Goal: Task Accomplishment & Management: Complete application form

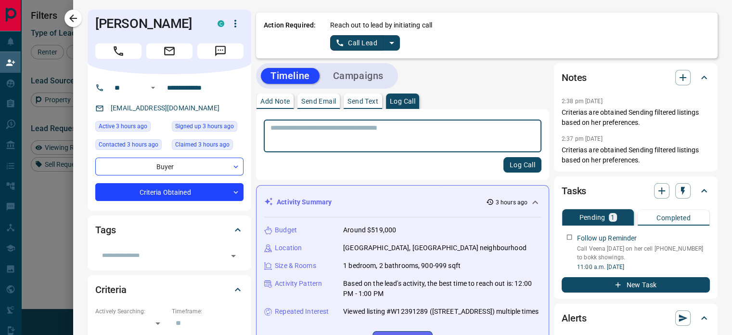
scroll to position [245, 526]
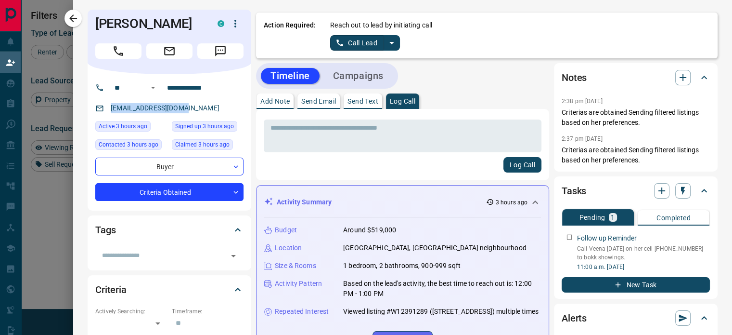
drag, startPoint x: 176, startPoint y: 108, endPoint x: 104, endPoint y: 115, distance: 72.1
click at [108, 115] on p "[EMAIL_ADDRESS][DOMAIN_NAME]" at bounding box center [165, 108] width 115 height 16
copy link "[EMAIL_ADDRESS][DOMAIN_NAME]"
drag, startPoint x: 210, startPoint y: 84, endPoint x: 162, endPoint y: 88, distance: 48.3
click at [163, 88] on input "**********" at bounding box center [200, 87] width 75 height 15
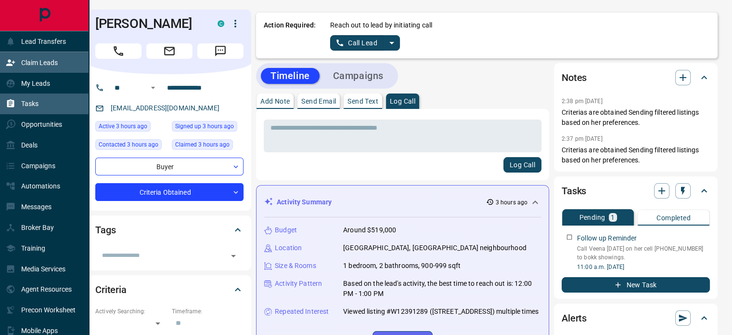
click at [10, 101] on icon at bounding box center [10, 103] width 7 height 8
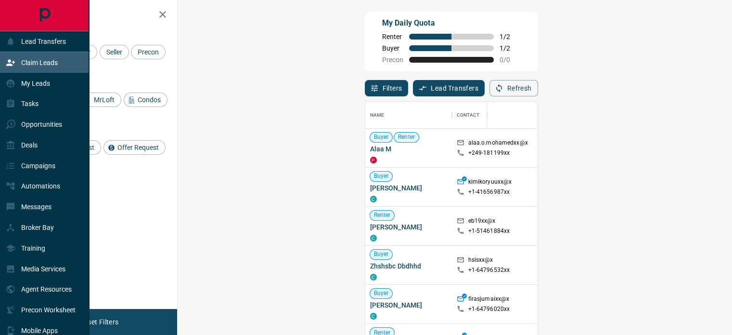
click at [44, 64] on p "Claim Leads" at bounding box center [39, 63] width 37 height 8
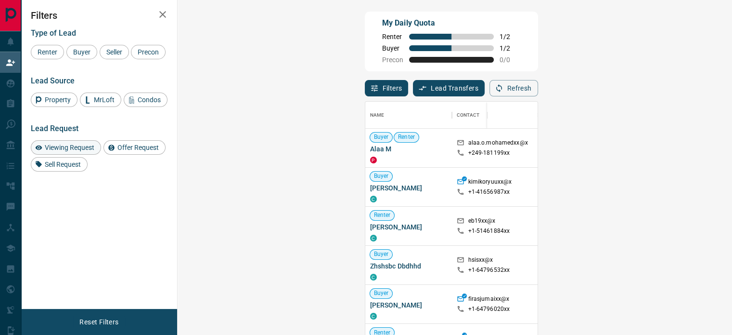
click at [85, 148] on span "Viewing Request" at bounding box center [69, 147] width 56 height 8
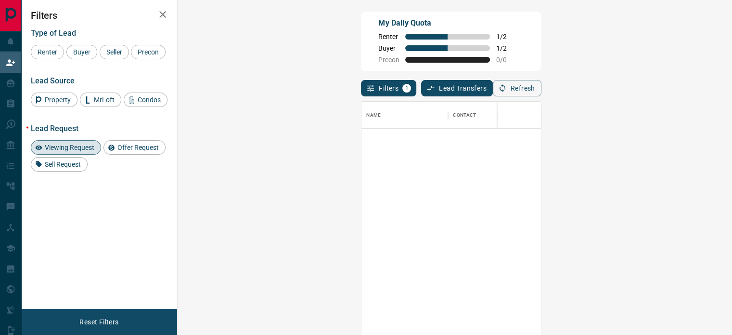
click at [85, 148] on span "Viewing Request" at bounding box center [69, 147] width 56 height 8
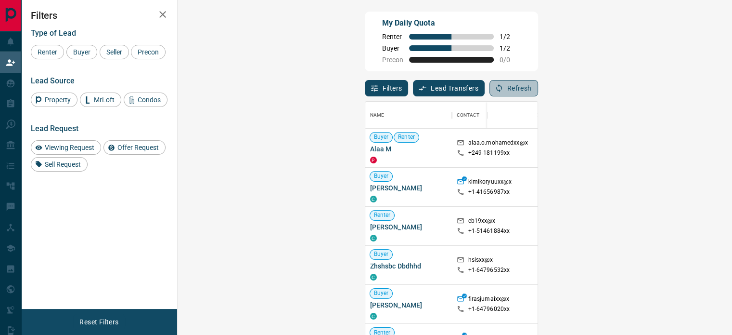
click at [538, 92] on button "Refresh" at bounding box center [514, 88] width 49 height 16
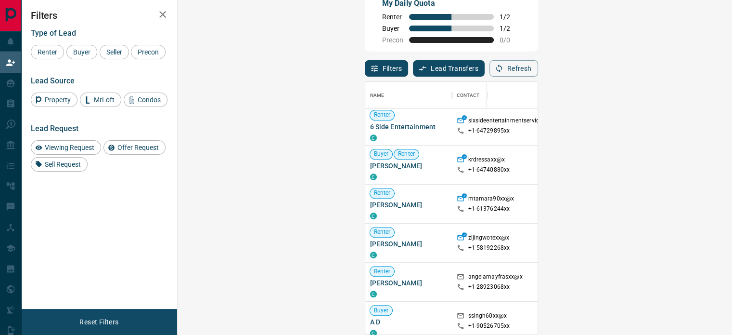
scroll to position [232, 0]
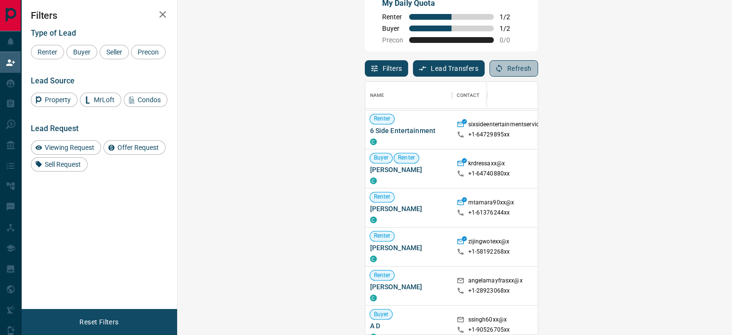
click at [538, 72] on button "Refresh" at bounding box center [514, 68] width 49 height 16
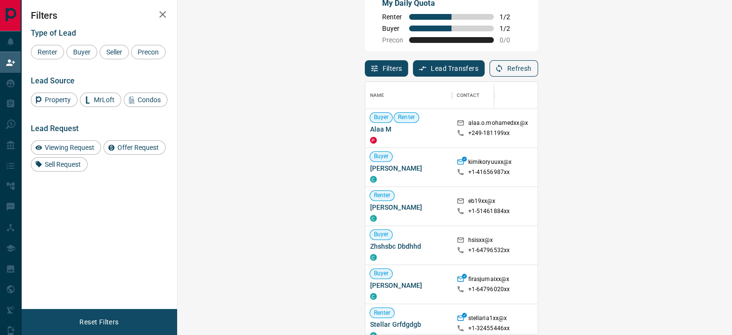
scroll to position [245, 526]
click at [538, 72] on button "Refresh" at bounding box center [514, 68] width 49 height 16
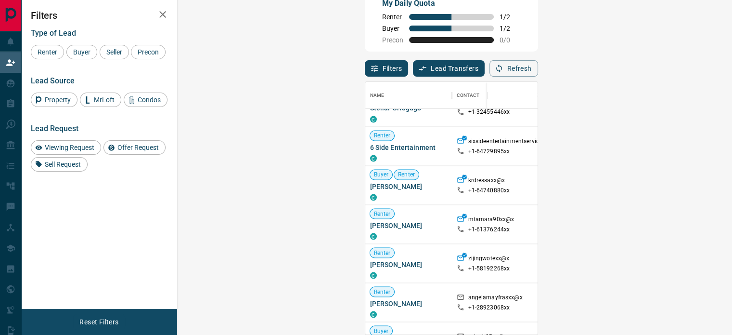
scroll to position [0, 0]
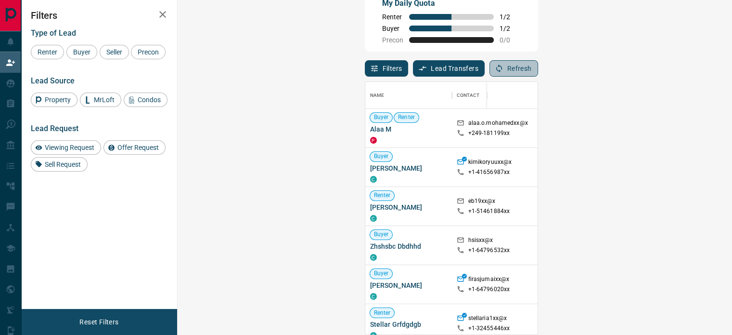
click at [538, 66] on button "Refresh" at bounding box center [514, 68] width 49 height 16
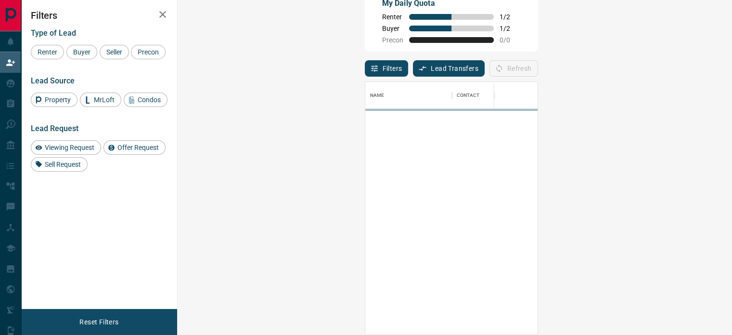
scroll to position [245, 526]
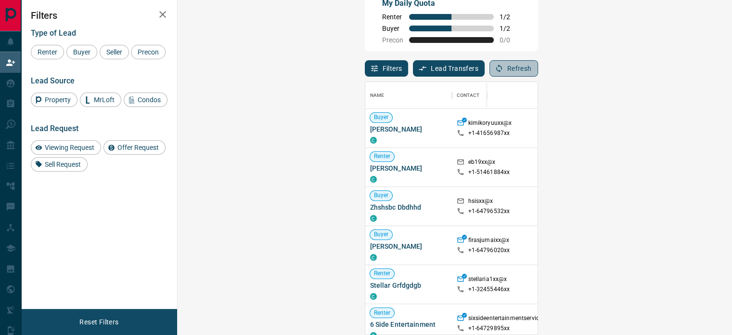
click at [538, 66] on button "Refresh" at bounding box center [514, 68] width 49 height 16
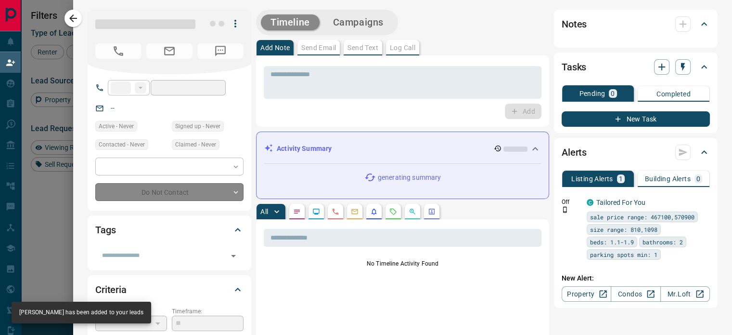
type input "**"
type input "**********"
type input "**"
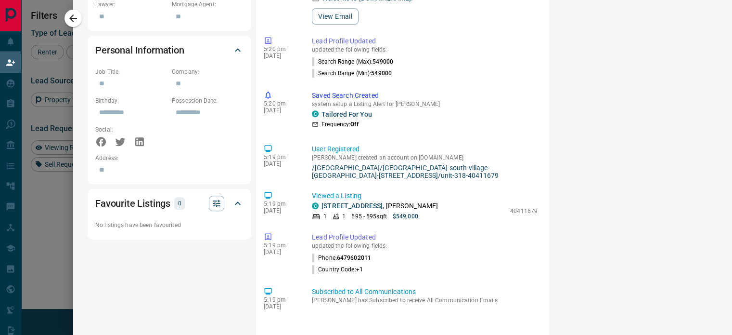
scroll to position [541, 0]
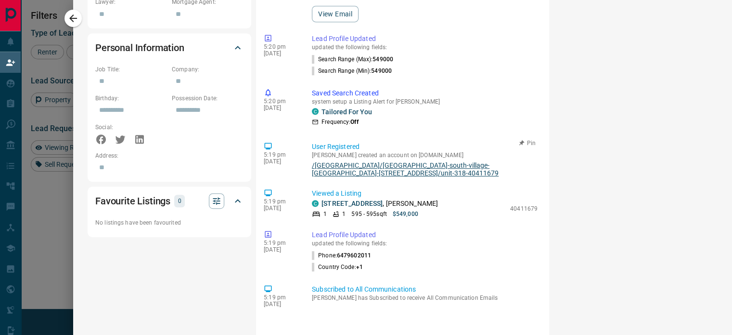
click at [366, 166] on link "/[GEOGRAPHIC_DATA]/[GEOGRAPHIC_DATA]-south-village-[GEOGRAPHIC_DATA]-[STREET_AD…" at bounding box center [425, 168] width 226 height 15
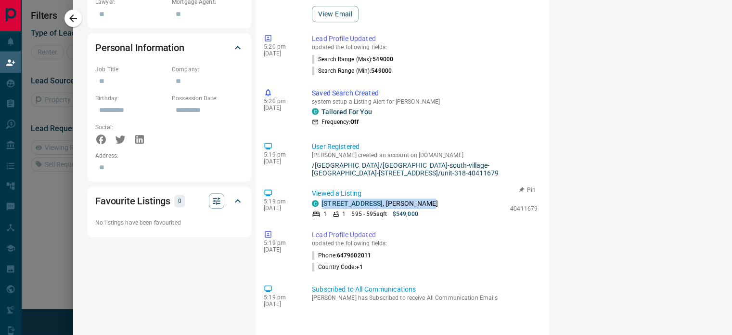
drag, startPoint x: 423, startPoint y: 203, endPoint x: 314, endPoint y: 203, distance: 108.8
click at [314, 203] on div "C [STREET_ADDRESS][PERSON_NAME]" at bounding box center [409, 203] width 194 height 10
copy p "[STREET_ADDRESS][PERSON_NAME]"
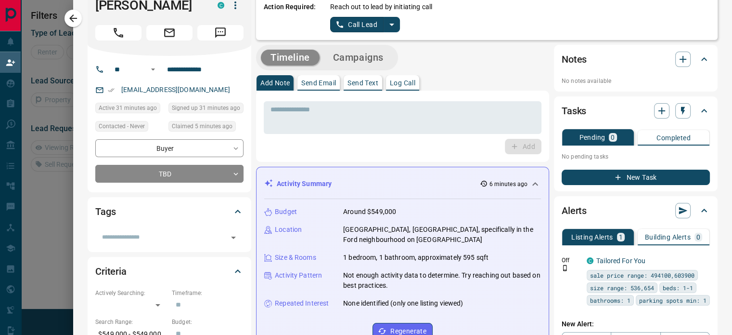
scroll to position [0, 0]
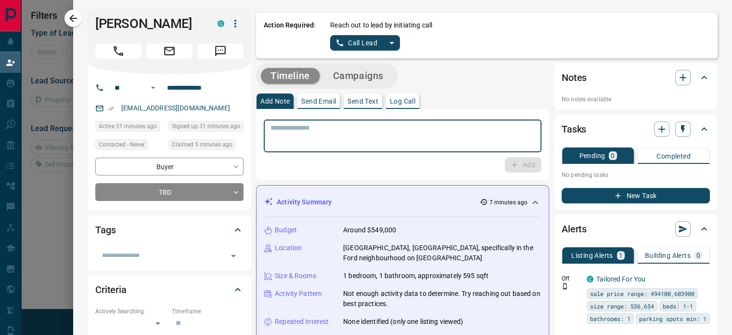
click at [355, 144] on textarea at bounding box center [403, 136] width 264 height 25
type textarea "**********"
click at [510, 168] on icon "button" at bounding box center [514, 164] width 9 height 9
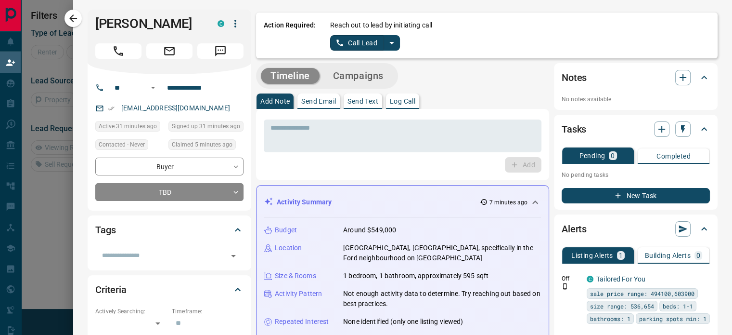
click at [408, 104] on p "Log Call" at bounding box center [403, 101] width 26 height 7
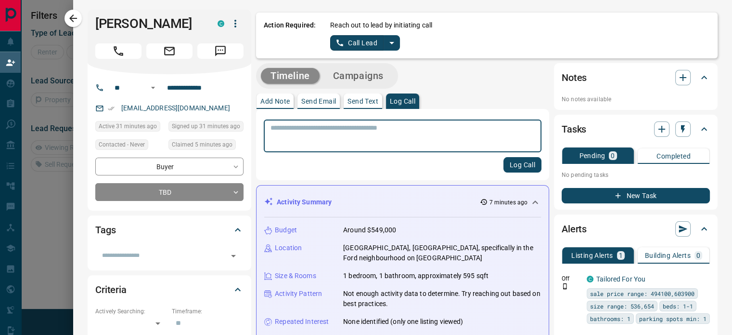
click at [403, 133] on textarea at bounding box center [403, 136] width 264 height 25
type textarea "**********"
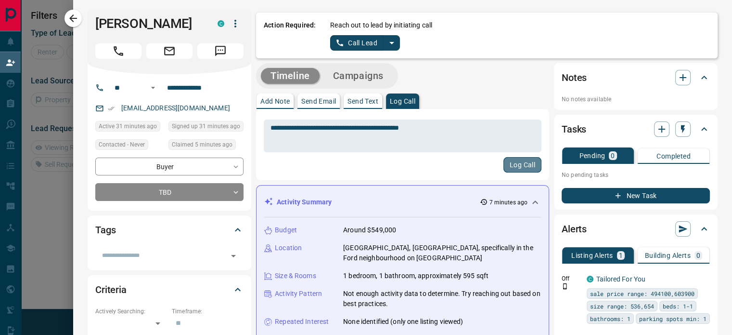
click at [514, 171] on button "Log Call" at bounding box center [523, 164] width 38 height 15
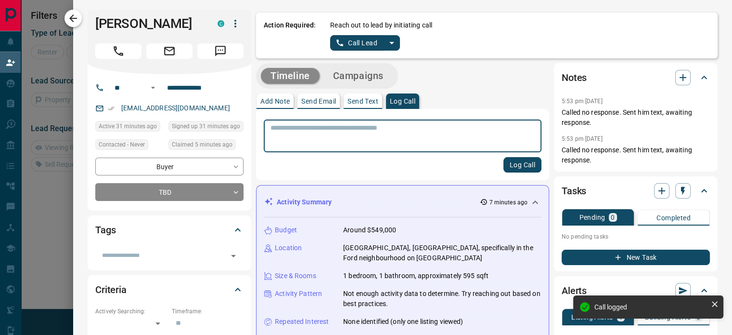
click at [71, 19] on icon "button" at bounding box center [73, 19] width 12 height 12
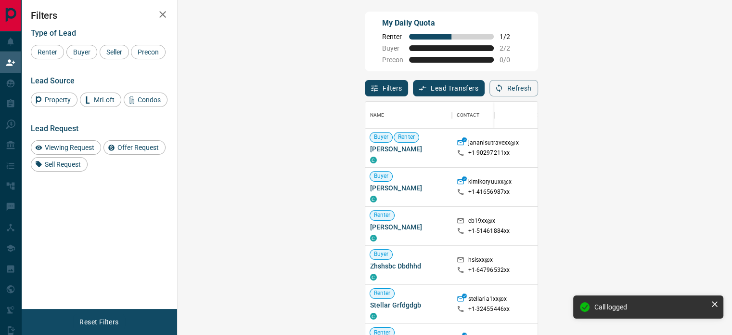
scroll to position [245, 526]
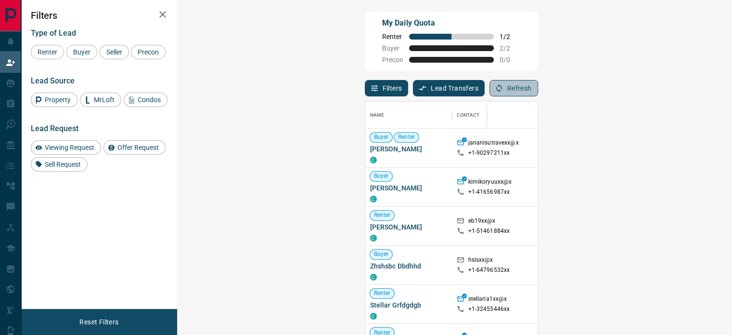
click at [538, 91] on button "Refresh" at bounding box center [514, 88] width 49 height 16
